Goal: Task Accomplishment & Management: Manage account settings

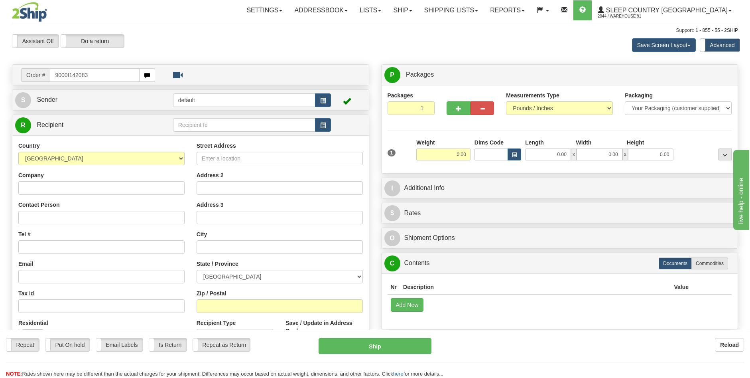
type input "9000I142083"
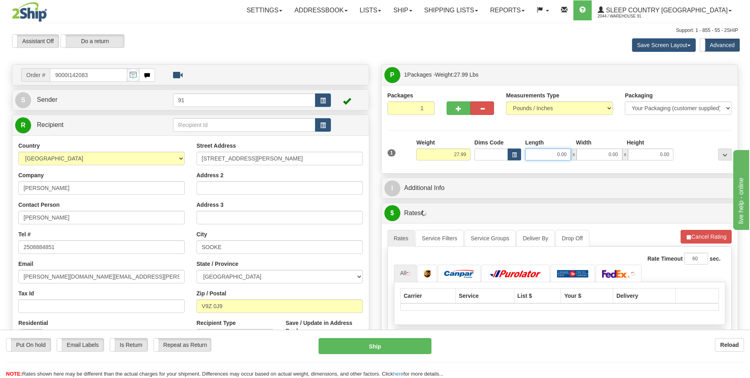
click at [560, 153] on input "0.00" at bounding box center [548, 154] width 46 height 12
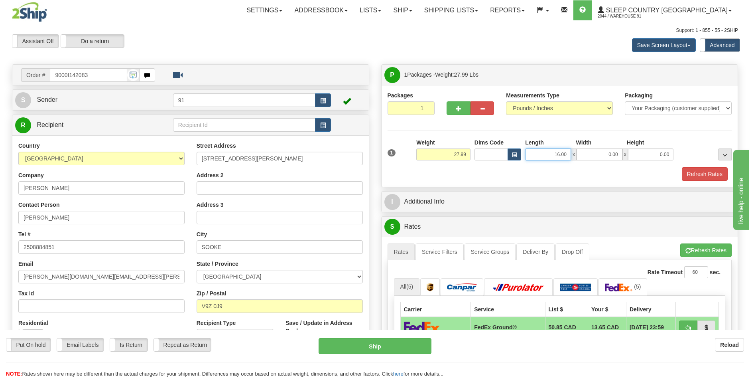
click at [558, 154] on input "16.00" at bounding box center [548, 154] width 46 height 12
click at [560, 152] on input "20.00" at bounding box center [548, 154] width 46 height 12
click at [558, 154] on input "20.00" at bounding box center [548, 154] width 46 height 12
type input "48.00"
type input "20.00"
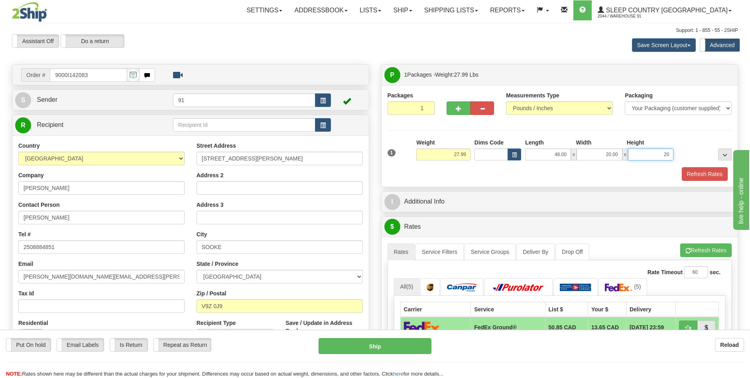
type input "20.00"
drag, startPoint x: 703, startPoint y: 174, endPoint x: 696, endPoint y: 210, distance: 36.4
click at [702, 174] on button "Refresh Rates" at bounding box center [705, 174] width 46 height 14
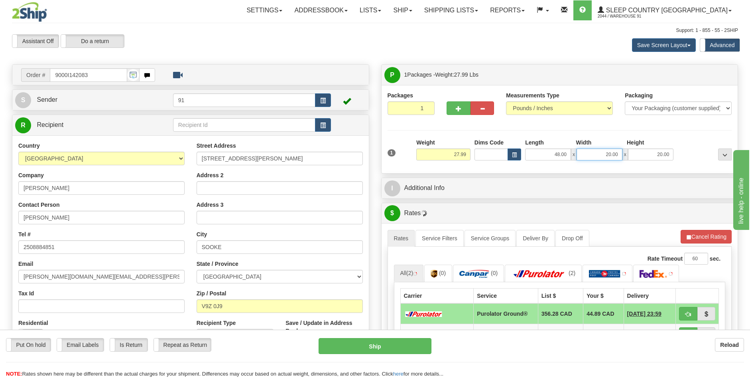
click at [608, 154] on input "20.00" at bounding box center [600, 154] width 46 height 12
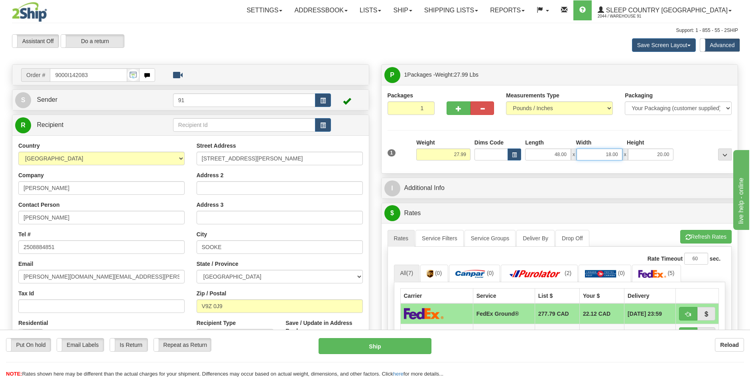
type input "18.00"
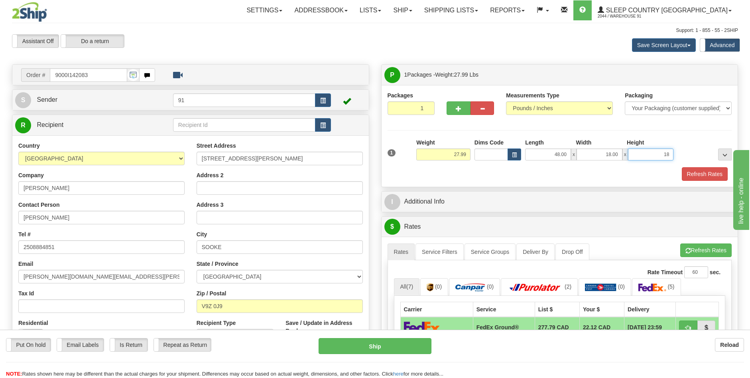
type input "18.00"
click at [710, 173] on button "Refresh Rates" at bounding box center [705, 174] width 46 height 14
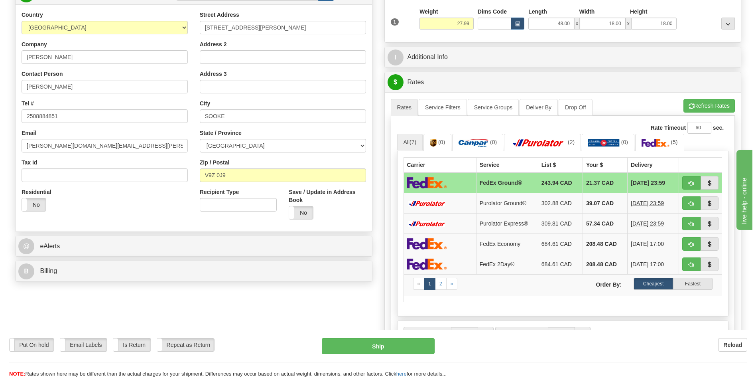
scroll to position [120, 0]
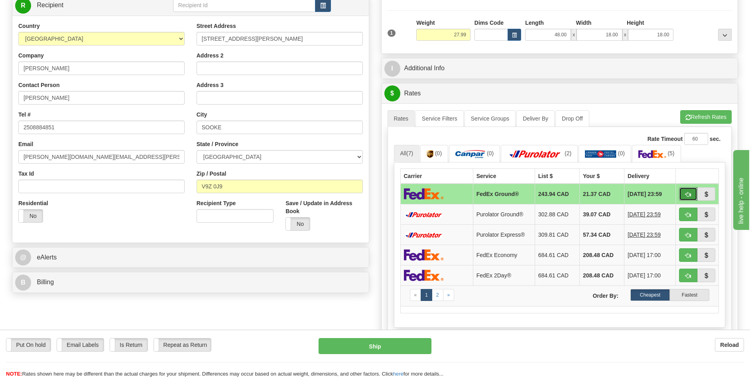
click at [688, 192] on span "button" at bounding box center [688, 194] width 6 height 5
type input "92"
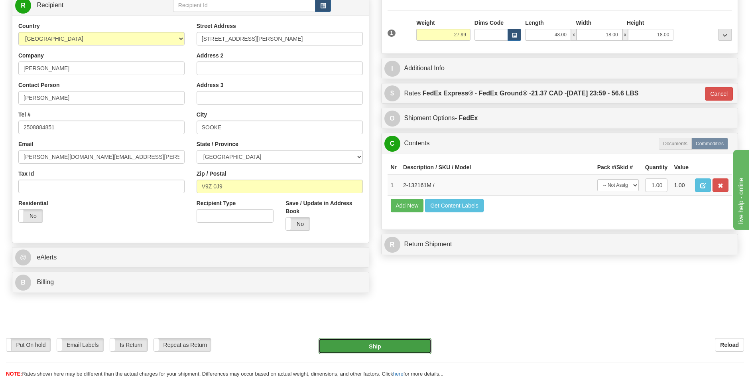
click at [394, 343] on button "Ship" at bounding box center [375, 346] width 113 height 16
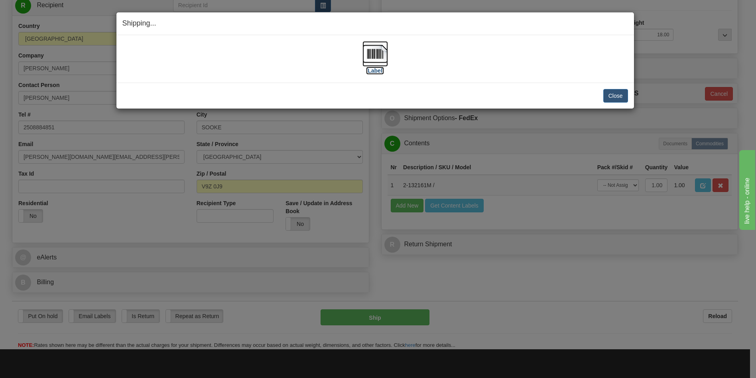
click at [376, 71] on label "[Label]" at bounding box center [375, 71] width 18 height 8
click at [616, 97] on button "Close" at bounding box center [615, 96] width 25 height 14
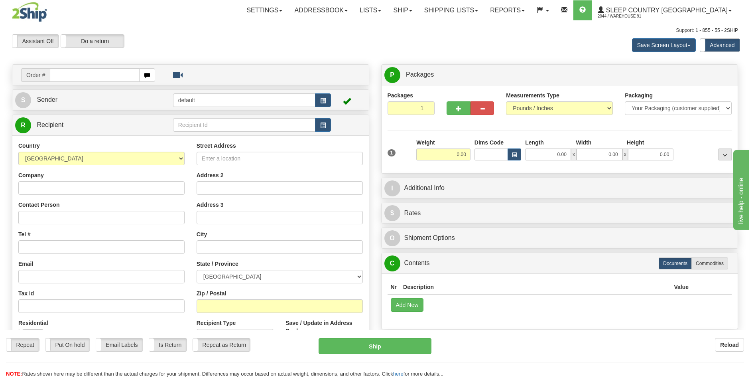
click at [87, 76] on input "text" at bounding box center [95, 75] width 90 height 14
type input "9000I141793"
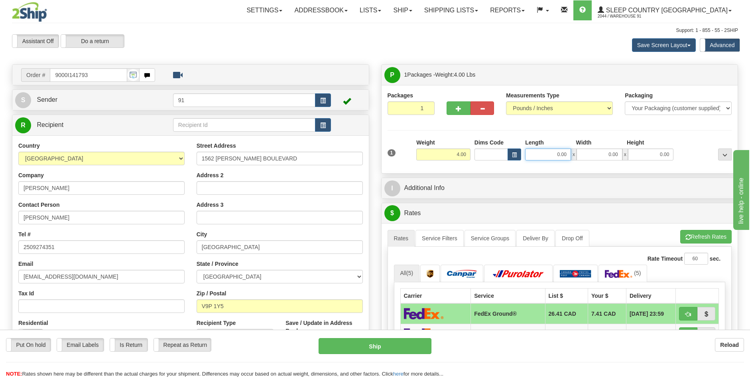
drag, startPoint x: 560, startPoint y: 153, endPoint x: 560, endPoint y: 145, distance: 8.0
click at [560, 153] on input "0.00" at bounding box center [548, 154] width 46 height 12
type input "12.00"
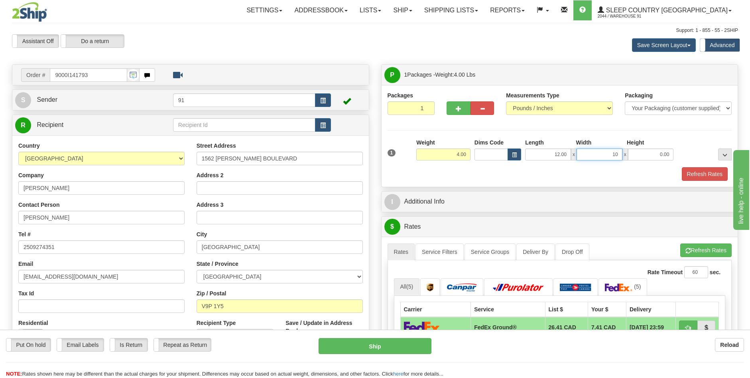
type input "10.00"
type input "4.00"
click at [692, 175] on button "Refresh Rates" at bounding box center [705, 174] width 46 height 14
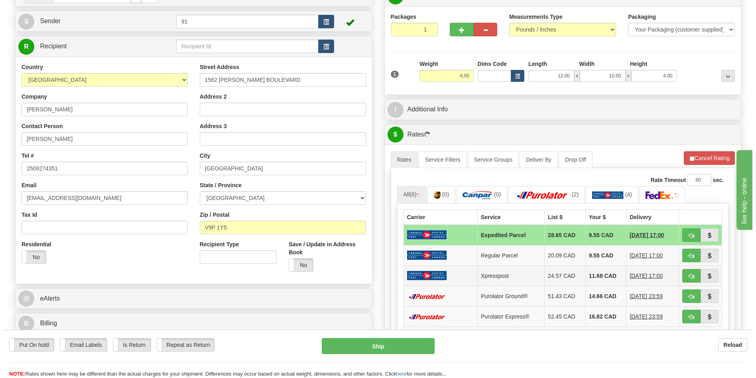
scroll to position [80, 0]
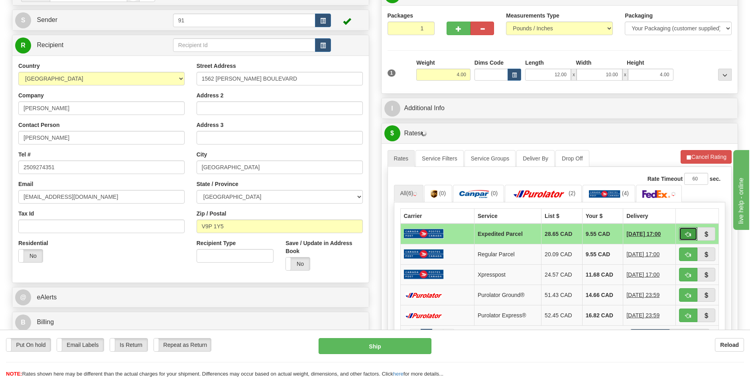
click at [685, 233] on span "button" at bounding box center [688, 234] width 6 height 5
drag, startPoint x: 688, startPoint y: 239, endPoint x: 689, endPoint y: 232, distance: 6.4
click at [689, 232] on span "button" at bounding box center [688, 234] width 6 height 5
type input "92"
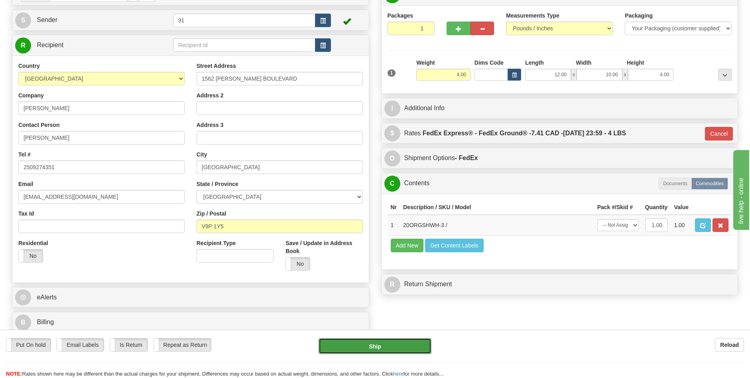
click at [409, 347] on button "Ship" at bounding box center [375, 346] width 113 height 16
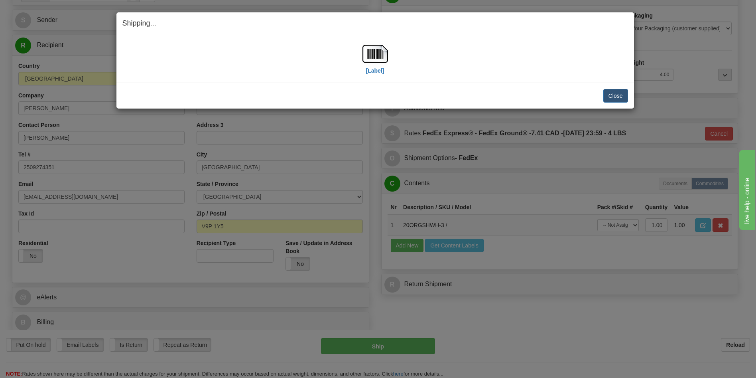
click at [377, 77] on div "[Label] IMPORTANT NOTICE Embassy / Consulate / Government Building / Hospital C…" at bounding box center [375, 58] width 518 height 47
click at [376, 71] on label "[Label]" at bounding box center [375, 71] width 18 height 8
click at [618, 95] on button "Close" at bounding box center [615, 96] width 25 height 14
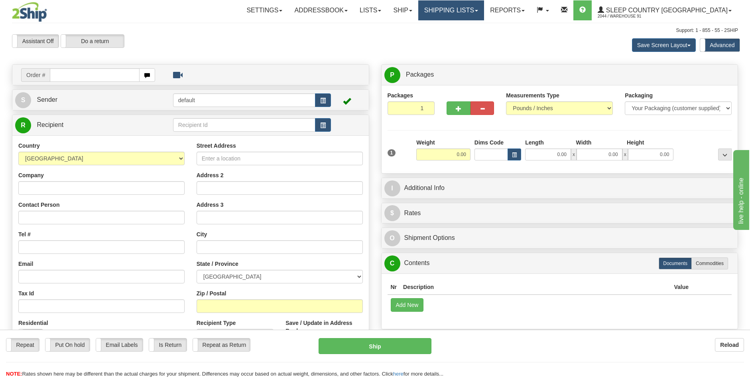
drag, startPoint x: 482, startPoint y: 9, endPoint x: 486, endPoint y: 15, distance: 6.9
click at [482, 9] on link "Shipping lists" at bounding box center [451, 10] width 66 height 20
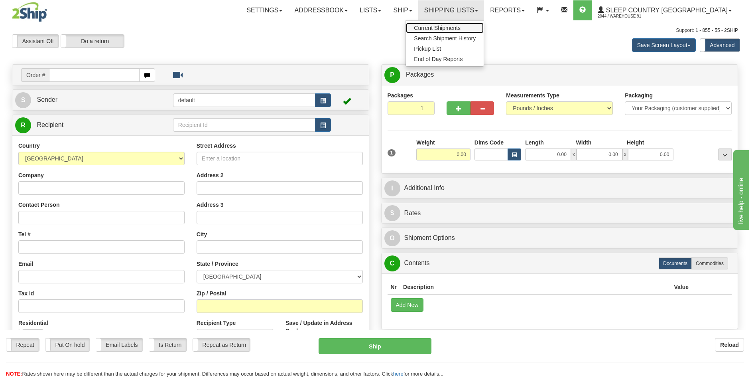
click at [461, 28] on span "Current Shipments" at bounding box center [437, 28] width 47 height 6
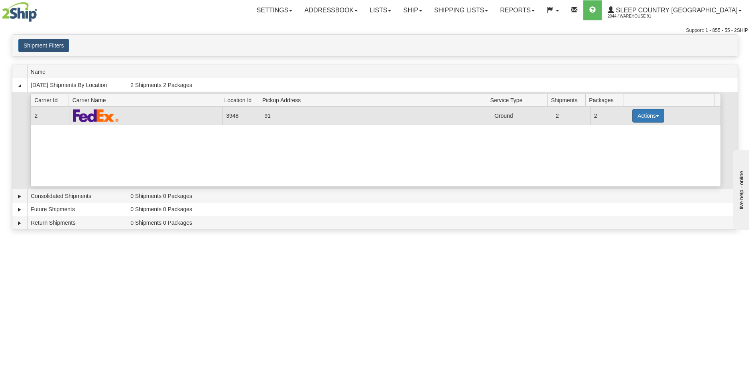
click at [645, 114] on button "Actions" at bounding box center [648, 116] width 32 height 14
click at [622, 142] on span "Close" at bounding box center [617, 141] width 18 height 6
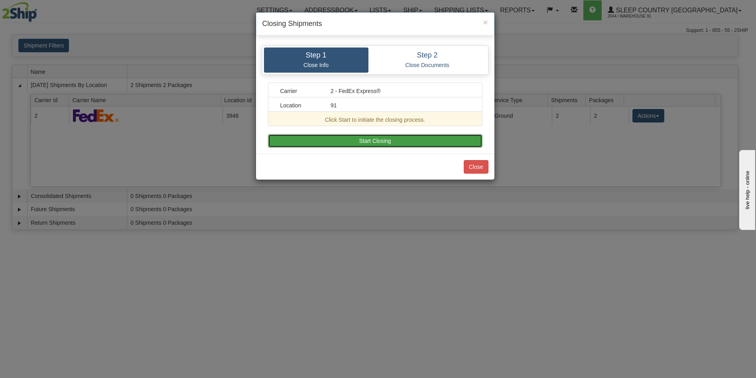
click at [380, 139] on button "Start Closing" at bounding box center [375, 141] width 215 height 14
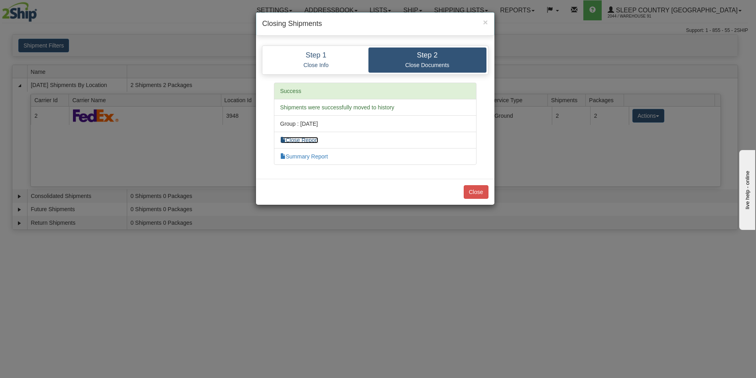
click at [304, 140] on link "Close Report" at bounding box center [299, 140] width 38 height 6
click at [311, 156] on link "Summary Report" at bounding box center [304, 156] width 48 height 6
click at [476, 187] on button "Close" at bounding box center [476, 192] width 25 height 14
